Goal: Information Seeking & Learning: Obtain resource

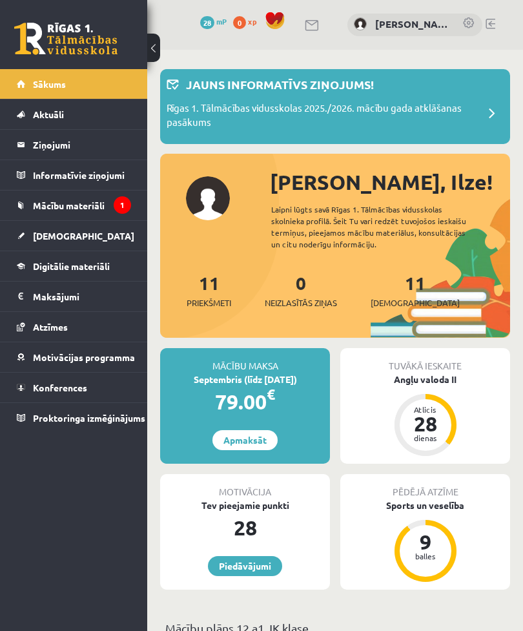
click at [57, 198] on link "Mācību materiāli" at bounding box center [74, 205] width 114 height 30
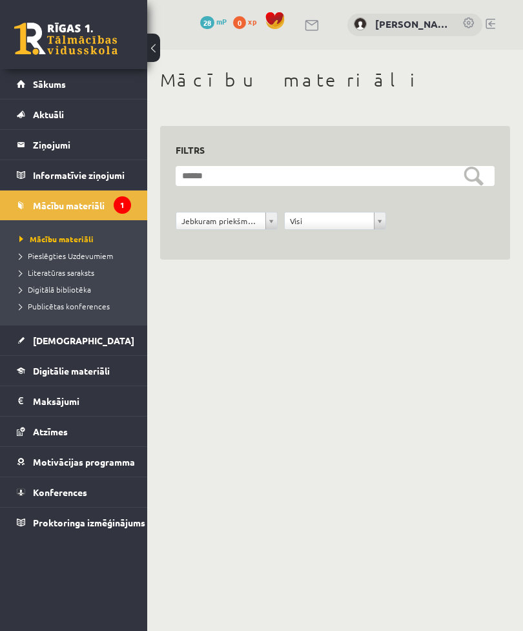
click at [88, 215] on link "Mācību materiāli" at bounding box center [74, 205] width 114 height 30
click at [101, 87] on link "Sākums" at bounding box center [74, 84] width 114 height 30
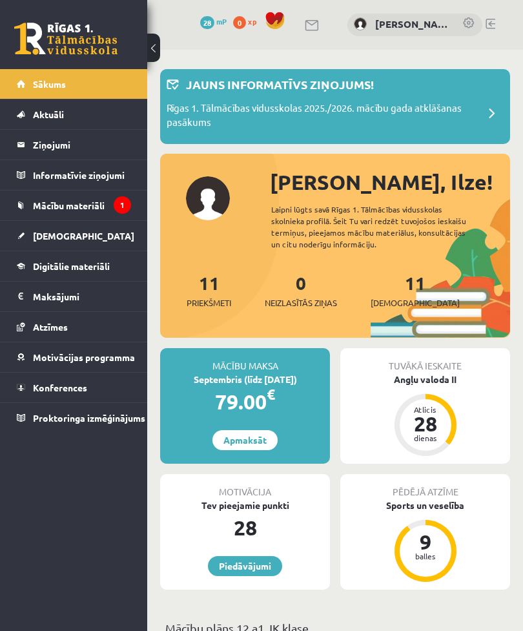
click at [117, 230] on link "[DEMOGRAPHIC_DATA]" at bounding box center [74, 236] width 114 height 30
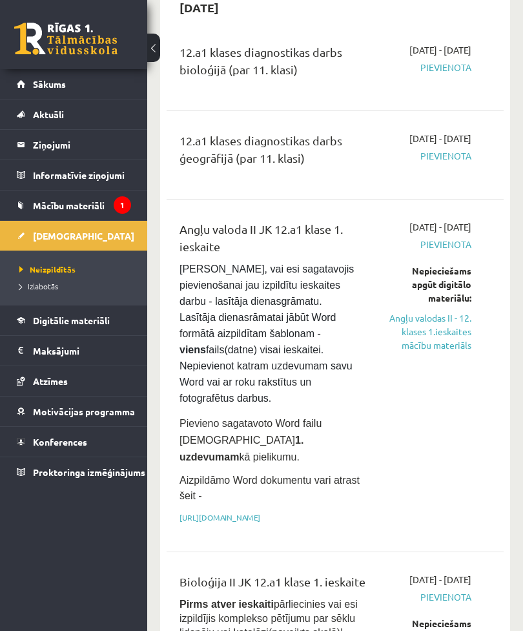
scroll to position [142, 0]
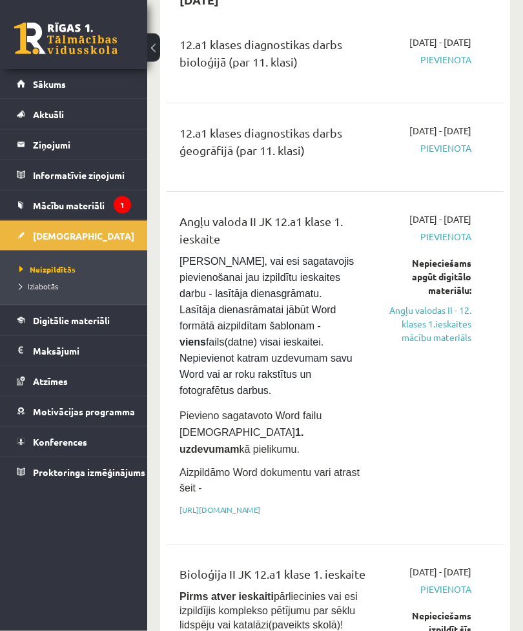
click at [260, 505] on link "https://drive.google.com/drive/folders/1IHE_ip15KOAbO2Se1NDGwZ2e__vlzPUf?usp=sh…" at bounding box center [219, 510] width 81 height 10
